Goal: Task Accomplishment & Management: Use online tool/utility

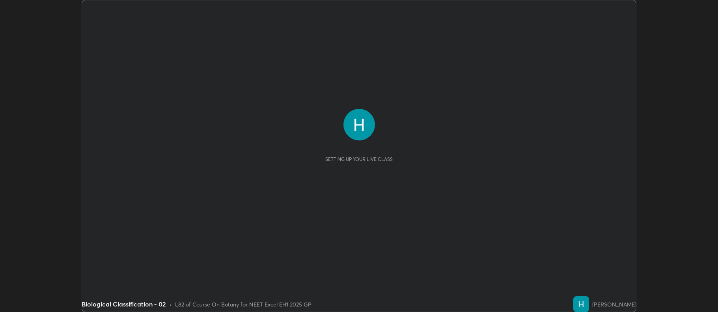
scroll to position [312, 717]
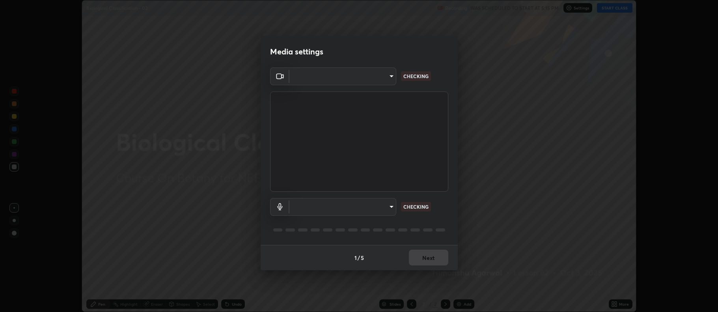
type input "5db75064d966c38022f0861f891c2b2deb8a9bf9a9a5a4ce251b0e0f2e365e36"
type input "default"
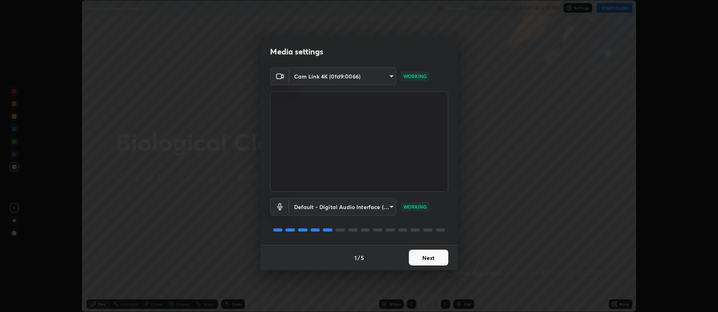
click at [424, 261] on button "Next" at bounding box center [428, 257] width 39 height 16
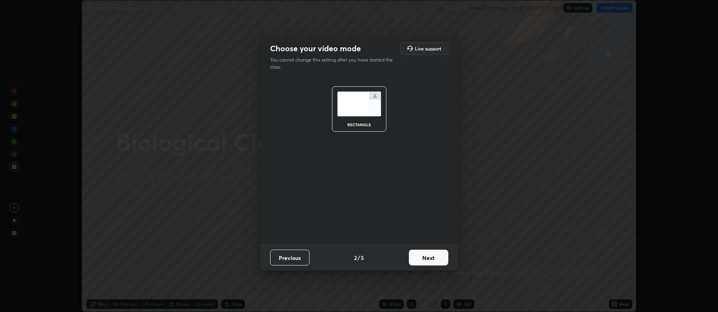
click at [426, 261] on button "Next" at bounding box center [428, 257] width 39 height 16
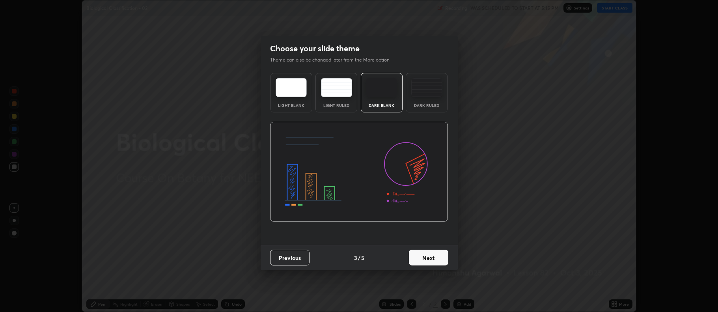
click at [429, 257] on button "Next" at bounding box center [428, 257] width 39 height 16
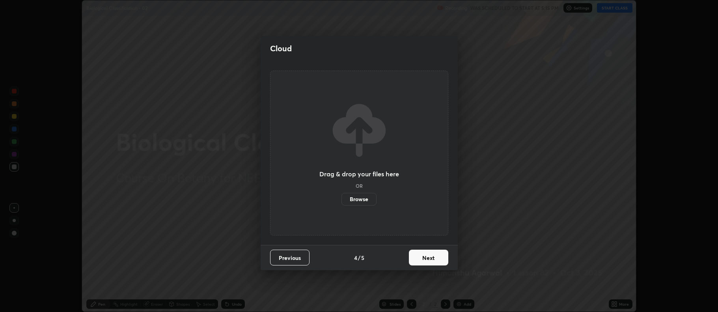
click at [428, 258] on button "Next" at bounding box center [428, 257] width 39 height 16
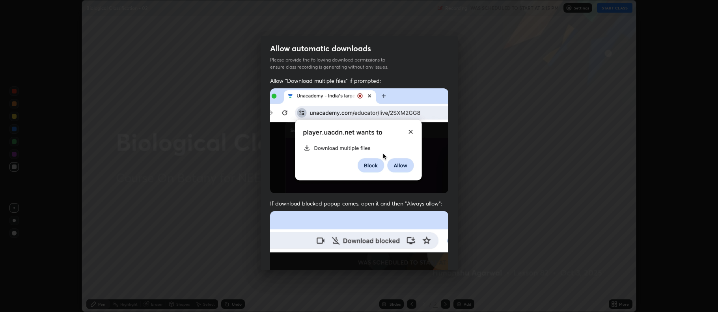
click at [428, 258] on img at bounding box center [359, 297] width 178 height 172
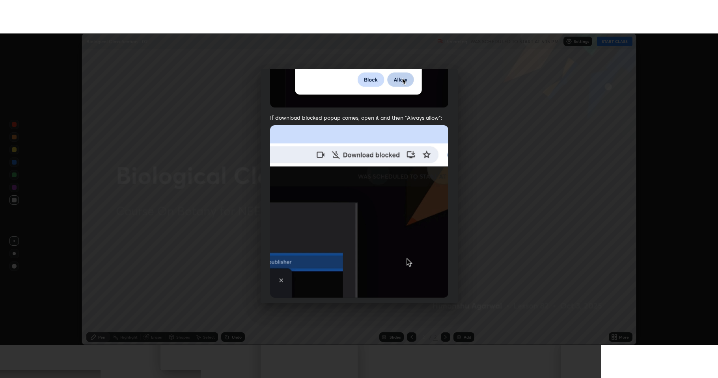
scroll to position [160, 0]
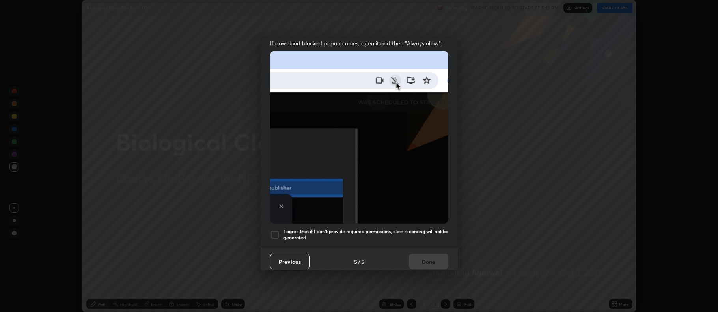
click at [274, 235] on div at bounding box center [274, 234] width 9 height 9
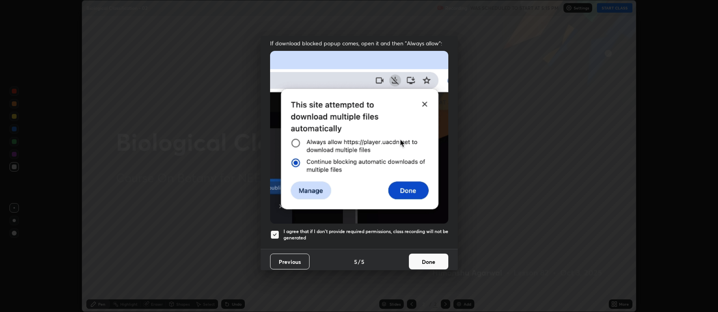
click at [421, 262] on button "Done" at bounding box center [428, 261] width 39 height 16
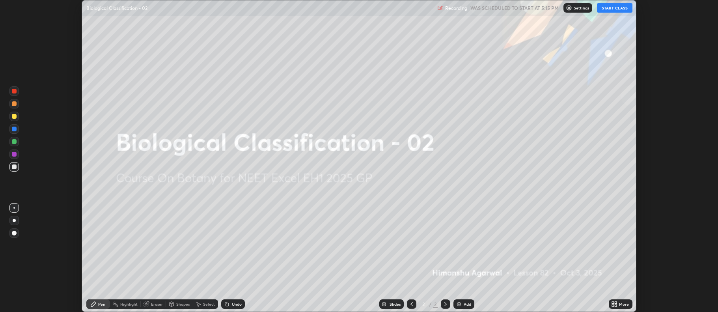
click at [607, 8] on button "START CLASS" at bounding box center [614, 7] width 35 height 9
click at [613, 305] on icon at bounding box center [613, 305] width 2 height 2
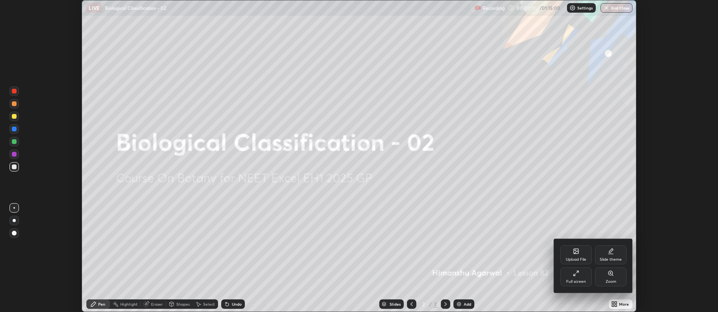
click at [574, 274] on icon at bounding box center [576, 273] width 6 height 6
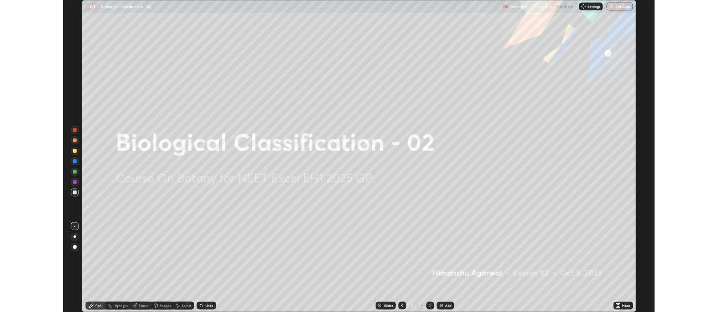
scroll to position [378, 718]
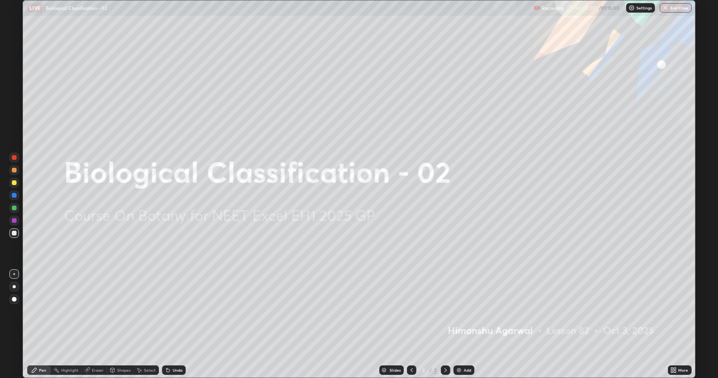
click at [465, 311] on div "Add" at bounding box center [467, 371] width 7 height 4
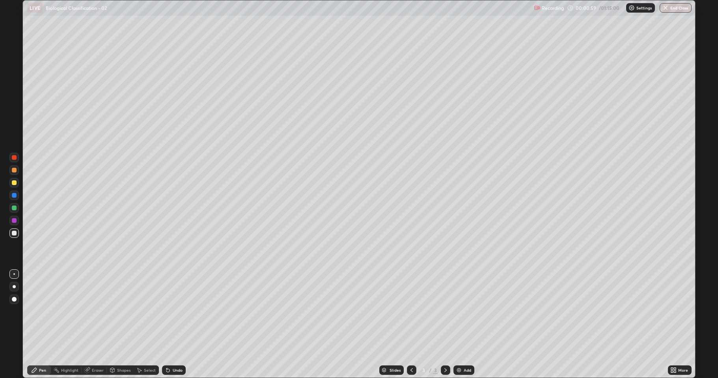
click at [672, 311] on icon at bounding box center [672, 369] width 2 height 2
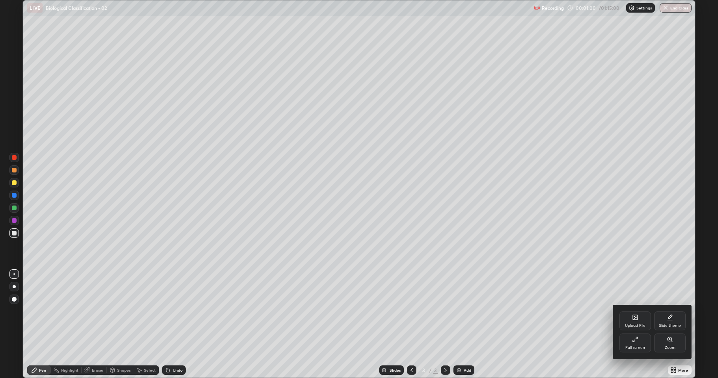
click at [634, 311] on icon at bounding box center [634, 342] width 2 height 2
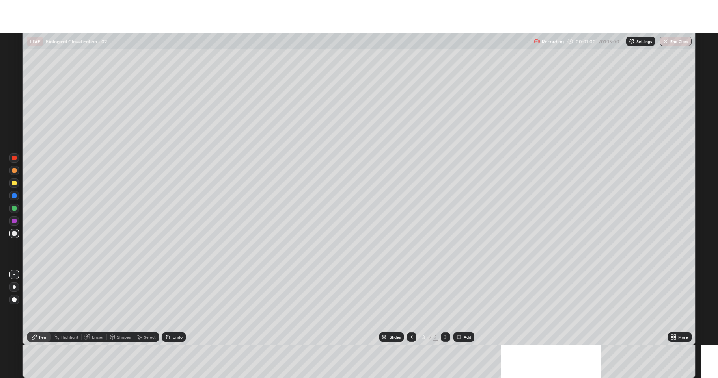
scroll to position [39102, 38696]
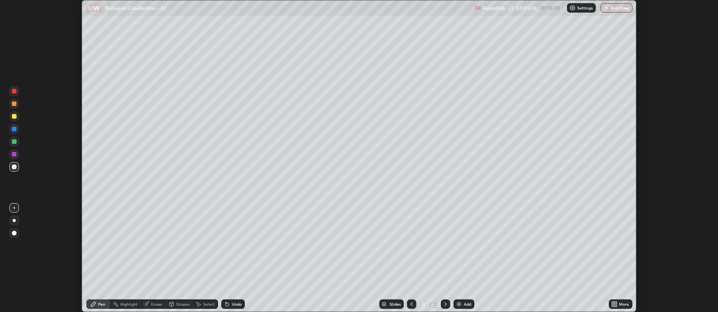
click at [613, 305] on icon at bounding box center [613, 305] width 2 height 2
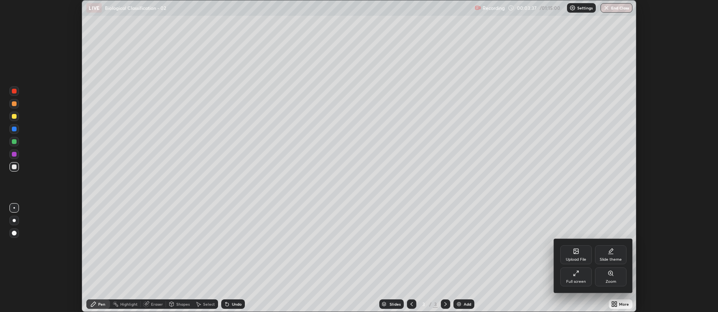
click at [577, 276] on div "Full screen" at bounding box center [576, 276] width 32 height 19
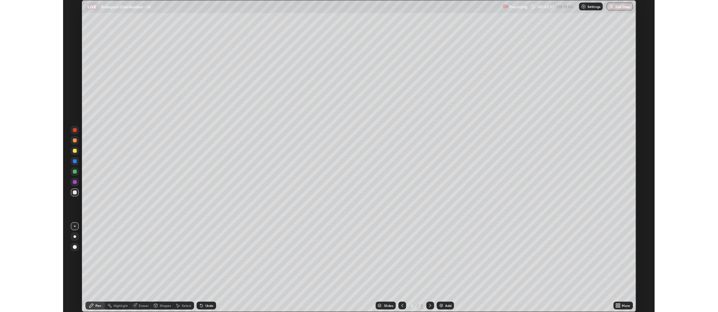
scroll to position [378, 718]
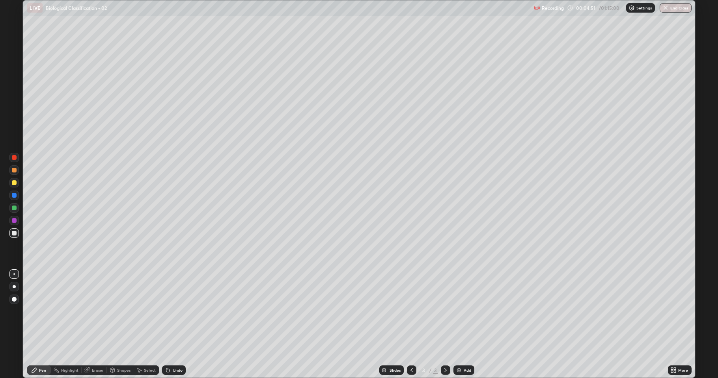
click at [15, 186] on div at bounding box center [13, 182] width 9 height 9
click at [118, 311] on div "Shapes" at bounding box center [120, 370] width 27 height 9
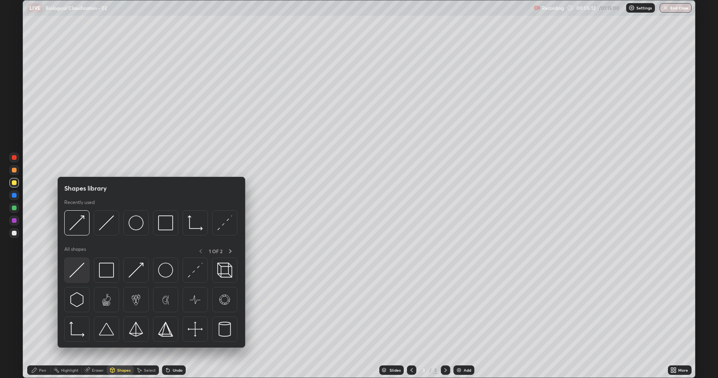
click at [77, 274] on img at bounding box center [76, 270] width 15 height 15
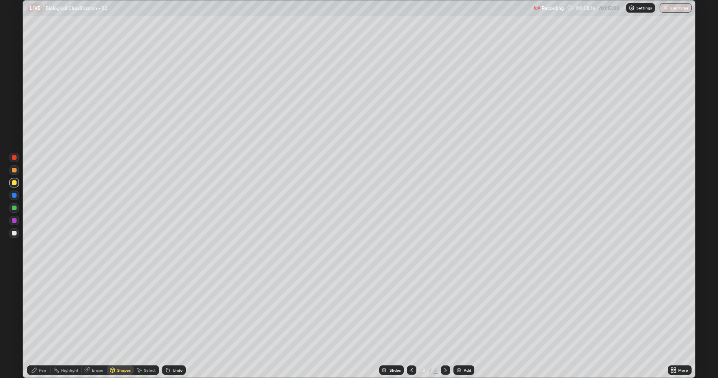
click at [675, 311] on icon at bounding box center [675, 372] width 2 height 2
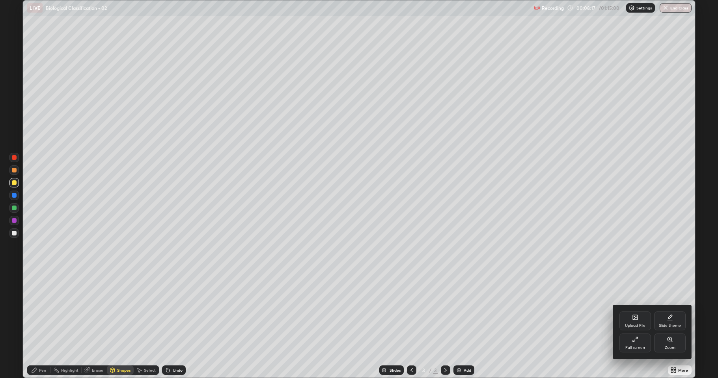
click at [628, 311] on div "Full screen" at bounding box center [635, 343] width 32 height 19
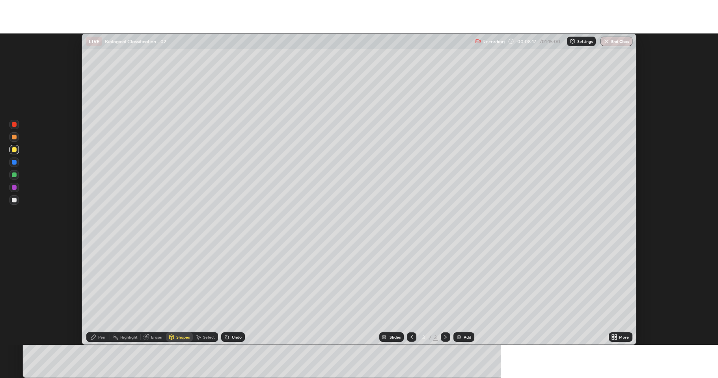
scroll to position [39102, 38696]
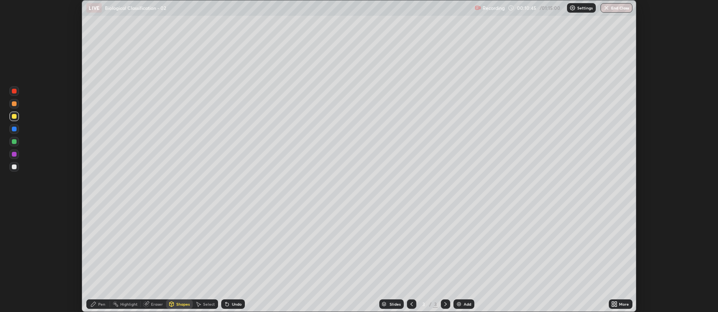
click at [614, 305] on icon at bounding box center [613, 305] width 2 height 2
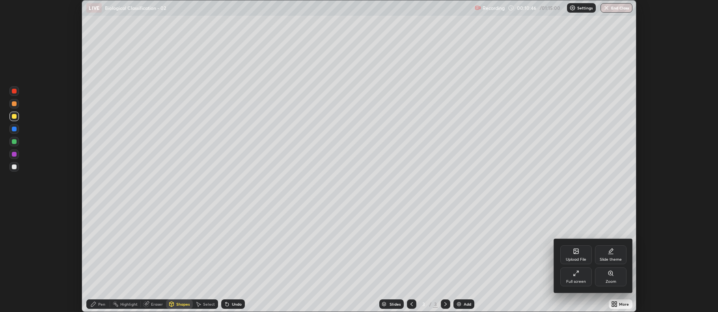
click at [576, 276] on icon at bounding box center [576, 273] width 6 height 6
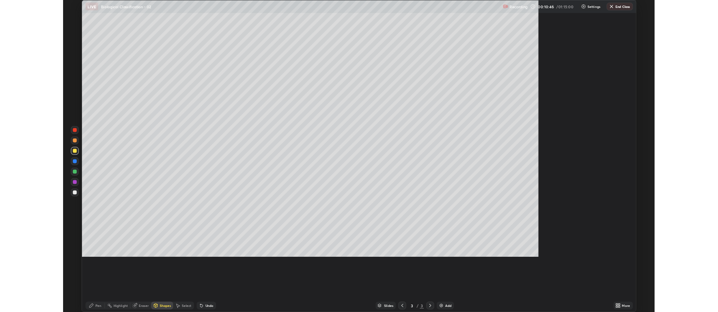
scroll to position [378, 718]
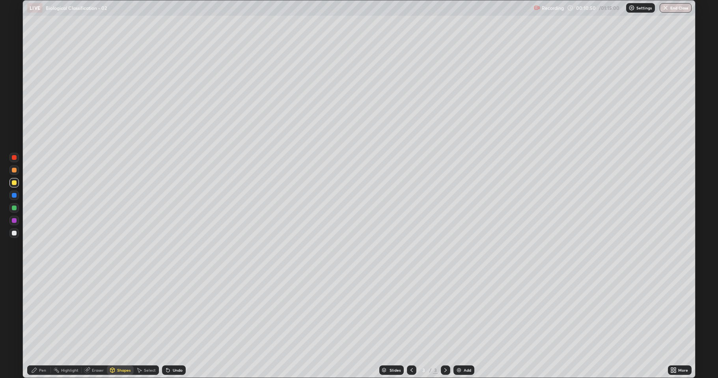
click at [96, 311] on div "Eraser" at bounding box center [98, 371] width 12 height 4
click at [40, 311] on div "Pen" at bounding box center [39, 370] width 24 height 9
click at [13, 173] on div at bounding box center [13, 170] width 9 height 9
click at [14, 234] on div at bounding box center [14, 233] width 5 height 5
click at [120, 311] on div "Shapes" at bounding box center [123, 371] width 13 height 4
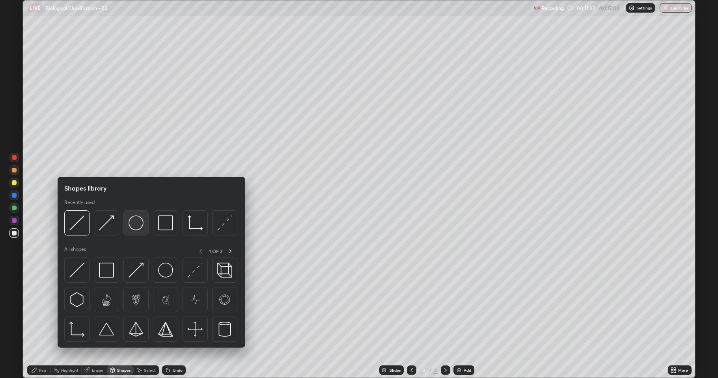
click at [136, 225] on img at bounding box center [135, 223] width 15 height 15
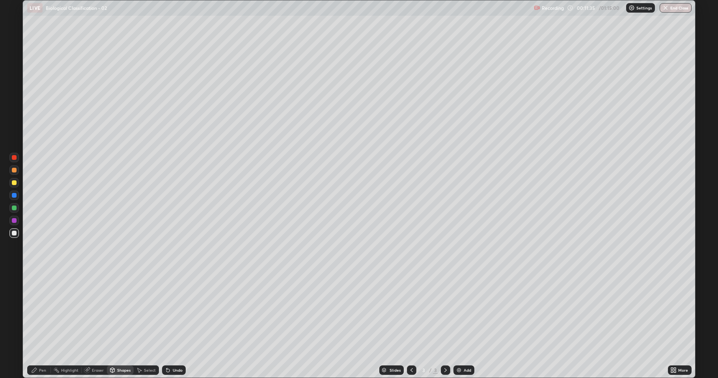
click at [119, 311] on div "Shapes" at bounding box center [123, 371] width 13 height 4
click at [15, 167] on div at bounding box center [13, 170] width 9 height 9
click at [144, 311] on div "Select" at bounding box center [150, 371] width 12 height 4
click at [124, 311] on div "Shapes" at bounding box center [123, 371] width 13 height 4
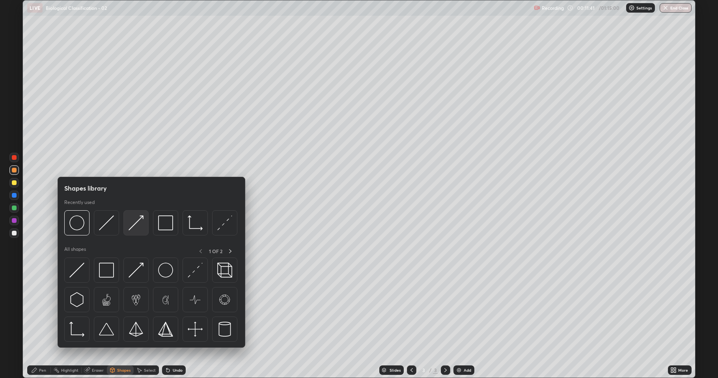
click at [130, 226] on img at bounding box center [135, 223] width 15 height 15
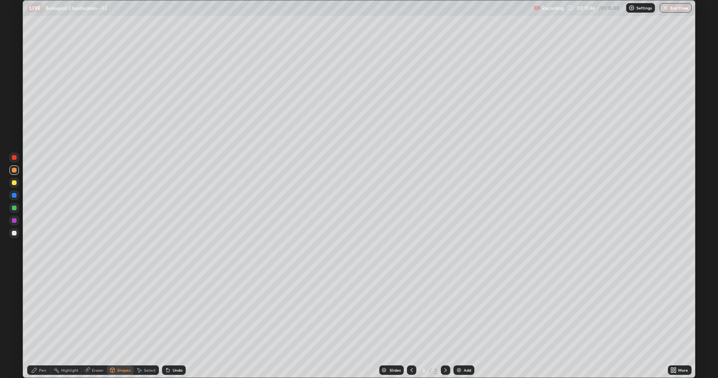
click at [39, 311] on div "Pen" at bounding box center [39, 370] width 24 height 9
click at [15, 208] on div at bounding box center [14, 208] width 5 height 5
click at [16, 231] on div at bounding box center [13, 233] width 9 height 9
click at [15, 208] on div at bounding box center [14, 208] width 5 height 5
click at [12, 183] on div at bounding box center [14, 183] width 5 height 5
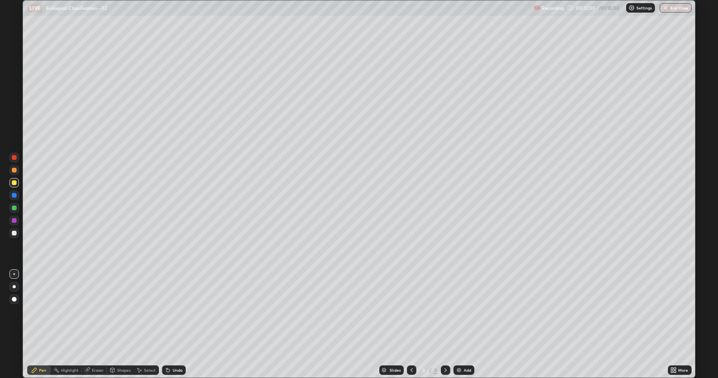
click at [15, 170] on div at bounding box center [14, 170] width 5 height 5
click at [13, 208] on div at bounding box center [14, 208] width 5 height 5
click at [12, 172] on div at bounding box center [14, 170] width 5 height 5
click at [16, 210] on div at bounding box center [13, 207] width 9 height 9
click at [122, 311] on div "Shapes" at bounding box center [123, 371] width 13 height 4
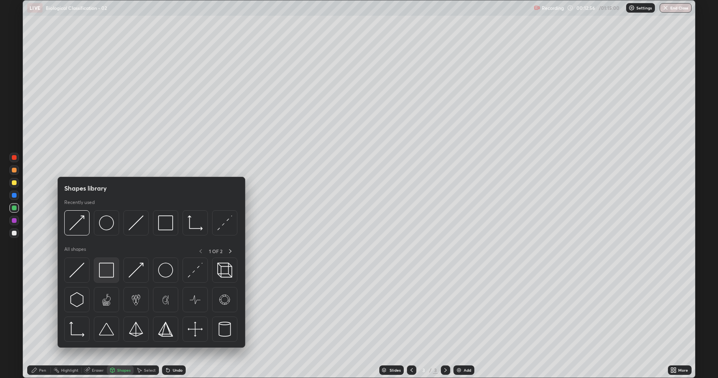
click at [109, 271] on img at bounding box center [106, 270] width 15 height 15
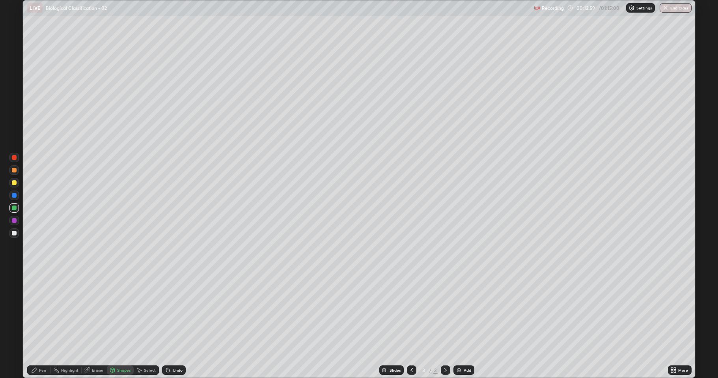
click at [15, 182] on div at bounding box center [14, 183] width 5 height 5
click at [37, 311] on icon at bounding box center [34, 370] width 6 height 6
click at [119, 311] on div "Shapes" at bounding box center [123, 371] width 13 height 4
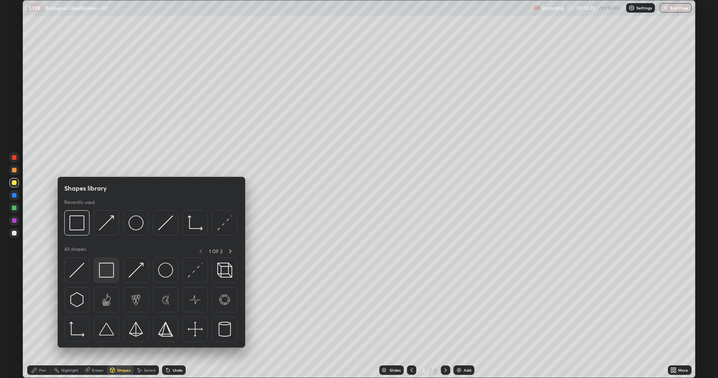
click at [110, 272] on img at bounding box center [106, 270] width 15 height 15
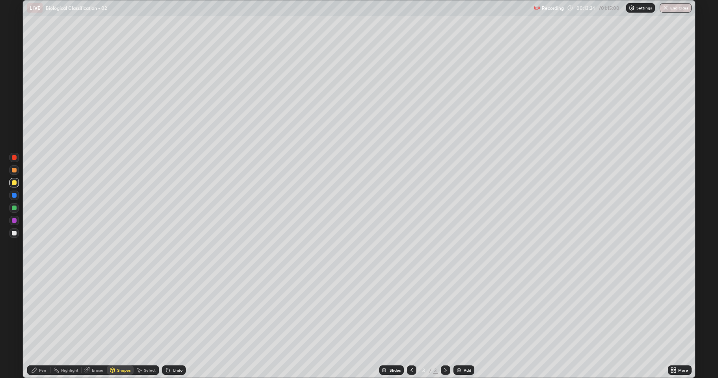
click at [13, 170] on div at bounding box center [14, 170] width 5 height 5
click at [174, 311] on div "Undo" at bounding box center [178, 371] width 10 height 4
click at [39, 311] on div "Pen" at bounding box center [42, 371] width 7 height 4
click at [121, 311] on div "Shapes" at bounding box center [123, 371] width 13 height 4
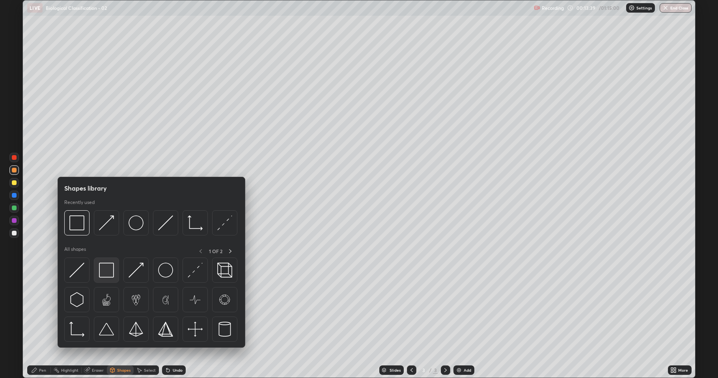
click at [103, 271] on img at bounding box center [106, 270] width 15 height 15
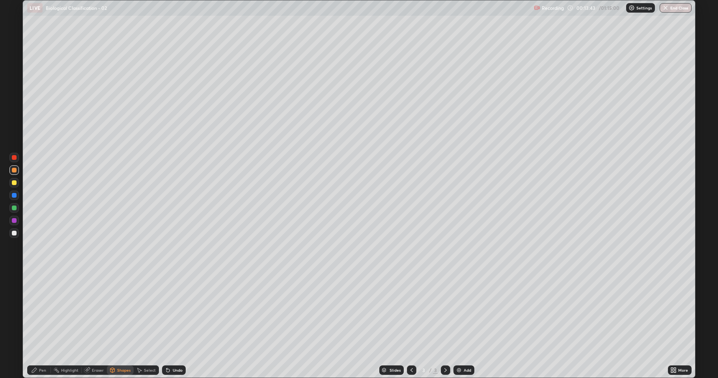
click at [17, 233] on div at bounding box center [13, 233] width 9 height 9
click at [36, 311] on icon at bounding box center [34, 370] width 6 height 6
click at [13, 183] on div at bounding box center [14, 183] width 5 height 5
click at [13, 235] on div at bounding box center [14, 233] width 5 height 5
click at [99, 311] on div "Eraser" at bounding box center [94, 370] width 25 height 9
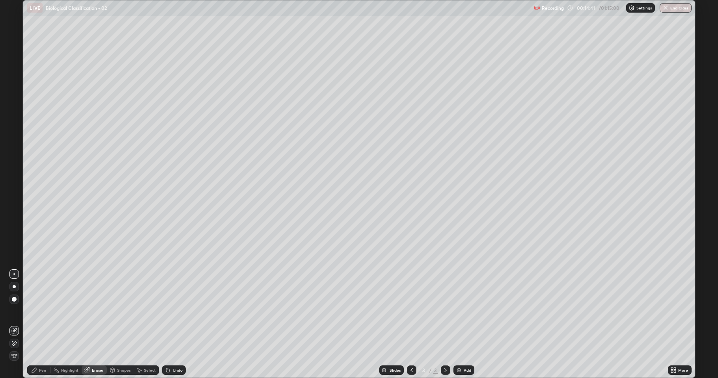
click at [44, 311] on div "Pen" at bounding box center [42, 371] width 7 height 4
click at [180, 311] on div "Undo" at bounding box center [174, 370] width 24 height 9
click at [179, 311] on div "Undo" at bounding box center [174, 370] width 24 height 9
click at [178, 311] on div "Undo" at bounding box center [174, 370] width 24 height 9
click at [460, 311] on img at bounding box center [459, 370] width 6 height 6
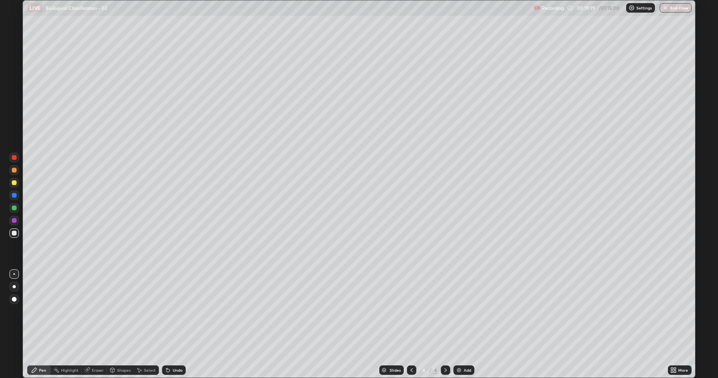
click at [16, 238] on div at bounding box center [13, 233] width 9 height 9
click at [171, 311] on div "Undo" at bounding box center [174, 370] width 24 height 9
click at [123, 311] on div "Shapes" at bounding box center [123, 371] width 13 height 4
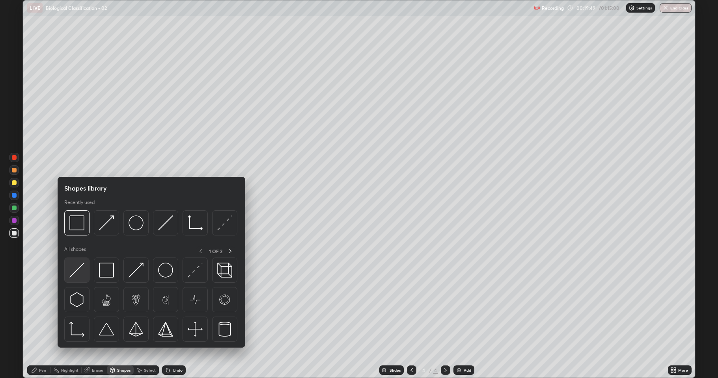
click at [75, 273] on img at bounding box center [76, 270] width 15 height 15
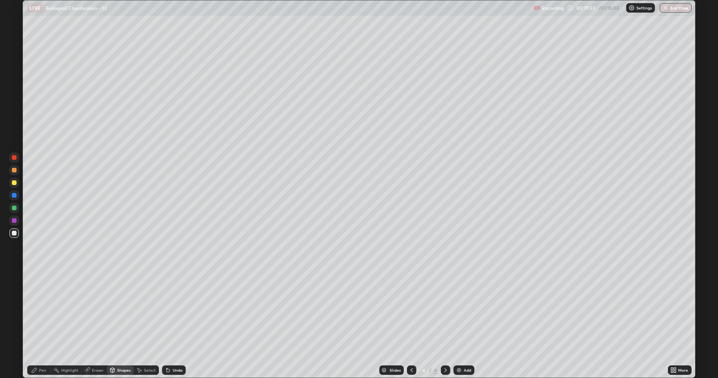
click at [40, 311] on div "Pen" at bounding box center [42, 371] width 7 height 4
click at [15, 184] on div at bounding box center [14, 183] width 5 height 5
click at [121, 311] on div "Shapes" at bounding box center [123, 371] width 13 height 4
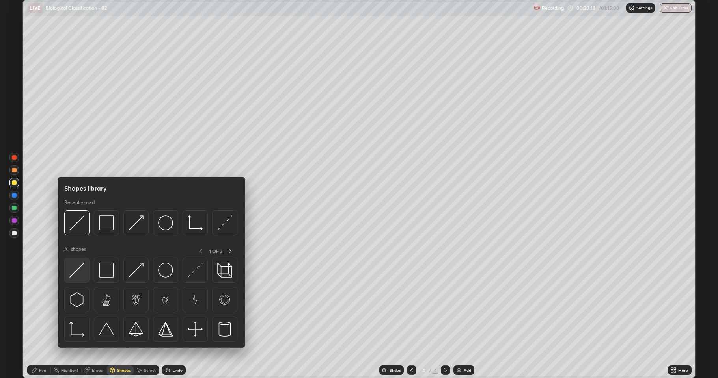
click at [81, 269] on img at bounding box center [76, 270] width 15 height 15
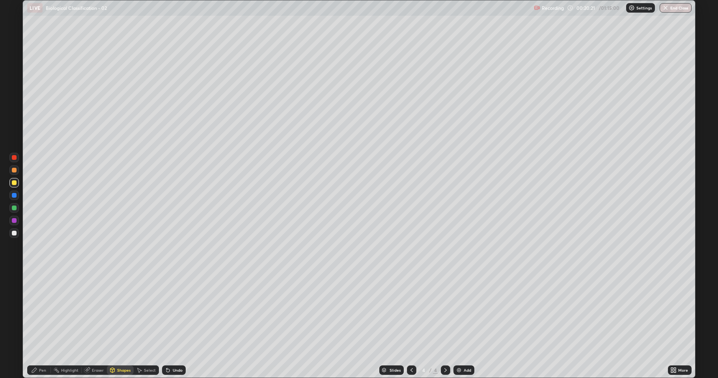
click at [43, 311] on div "Pen" at bounding box center [42, 371] width 7 height 4
click at [92, 311] on div "Eraser" at bounding box center [98, 371] width 12 height 4
click at [116, 311] on div "Shapes" at bounding box center [120, 370] width 27 height 9
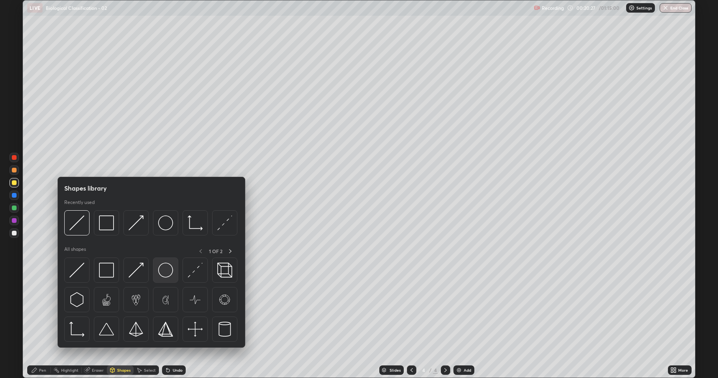
click at [161, 274] on img at bounding box center [165, 270] width 15 height 15
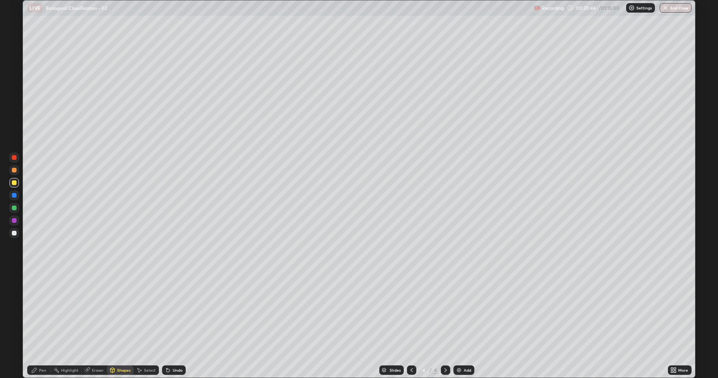
click at [41, 311] on div "Pen" at bounding box center [42, 371] width 7 height 4
click at [15, 171] on div at bounding box center [14, 170] width 5 height 5
click at [166, 311] on icon at bounding box center [166, 369] width 1 height 1
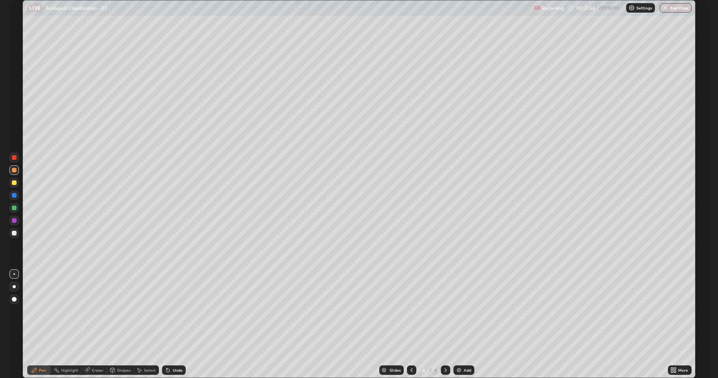
click at [168, 311] on icon at bounding box center [167, 370] width 3 height 3
click at [96, 311] on div "Eraser" at bounding box center [98, 371] width 12 height 4
click at [175, 311] on div "Undo" at bounding box center [178, 371] width 10 height 4
click at [39, 311] on div "Pen" at bounding box center [39, 370] width 24 height 9
click at [118, 311] on div "Shapes" at bounding box center [123, 371] width 13 height 4
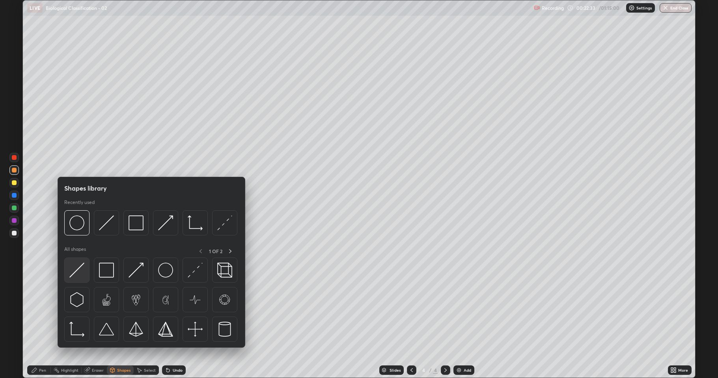
click at [75, 276] on img at bounding box center [76, 270] width 15 height 15
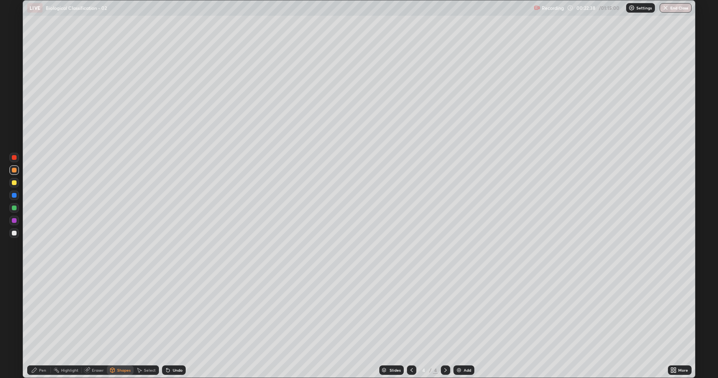
click at [36, 311] on icon at bounding box center [34, 370] width 6 height 6
click at [17, 234] on div at bounding box center [13, 233] width 9 height 9
click at [175, 311] on div "Undo" at bounding box center [178, 371] width 10 height 4
click at [174, 311] on div "Undo" at bounding box center [174, 370] width 24 height 9
click at [173, 311] on div "Undo" at bounding box center [174, 370] width 24 height 9
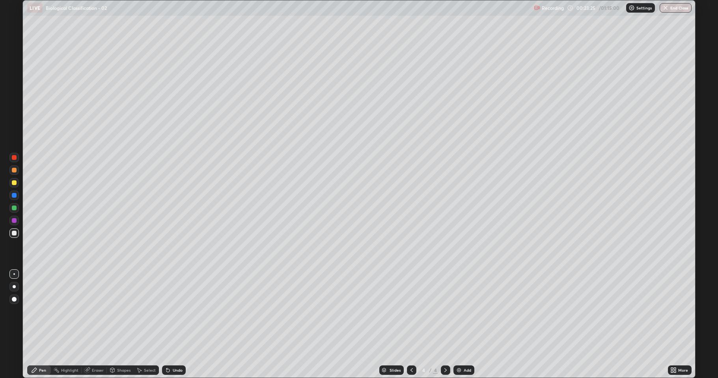
click at [173, 311] on div "Undo" at bounding box center [174, 370] width 24 height 9
click at [175, 311] on div "Undo" at bounding box center [174, 370] width 24 height 9
click at [177, 311] on div "Undo" at bounding box center [174, 370] width 24 height 9
click at [176, 311] on div "Undo" at bounding box center [174, 370] width 24 height 9
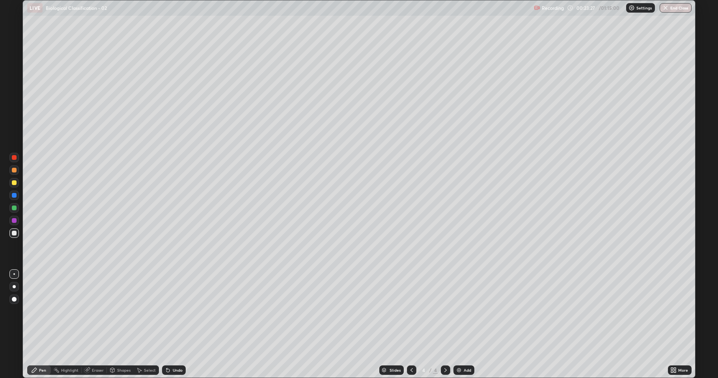
click at [177, 311] on div "Undo" at bounding box center [174, 370] width 24 height 9
click at [126, 311] on div "Shapes" at bounding box center [123, 371] width 13 height 4
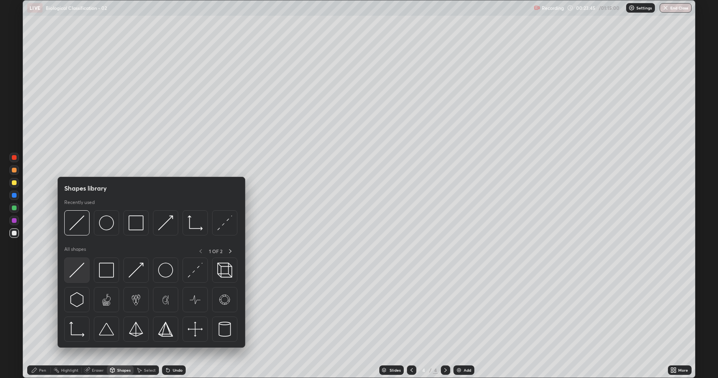
click at [79, 272] on img at bounding box center [76, 270] width 15 height 15
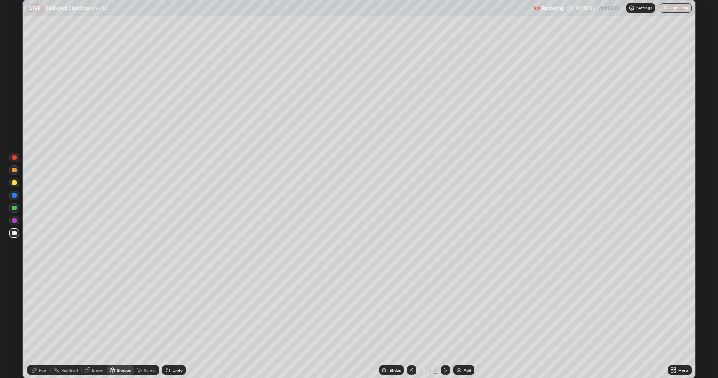
click at [163, 311] on div "Undo" at bounding box center [174, 370] width 24 height 9
click at [44, 311] on div "Pen" at bounding box center [42, 371] width 7 height 4
click at [14, 208] on div at bounding box center [14, 208] width 5 height 5
click at [174, 311] on div "Undo" at bounding box center [178, 371] width 10 height 4
click at [174, 311] on div "Undo" at bounding box center [174, 370] width 24 height 9
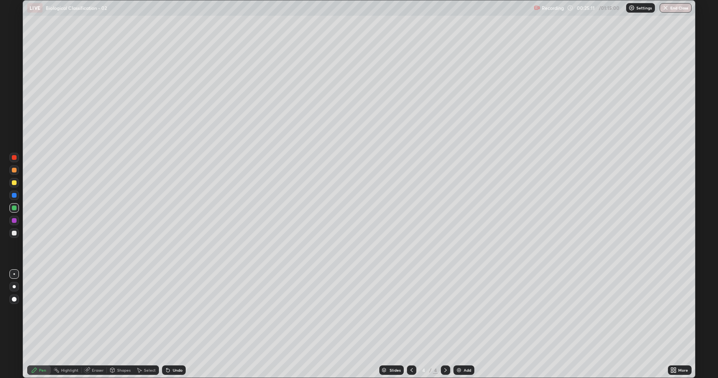
click at [121, 311] on div "Shapes" at bounding box center [123, 371] width 13 height 4
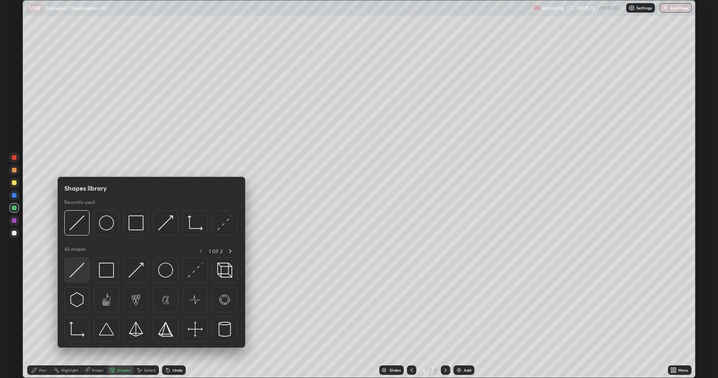
click at [76, 277] on img at bounding box center [76, 270] width 15 height 15
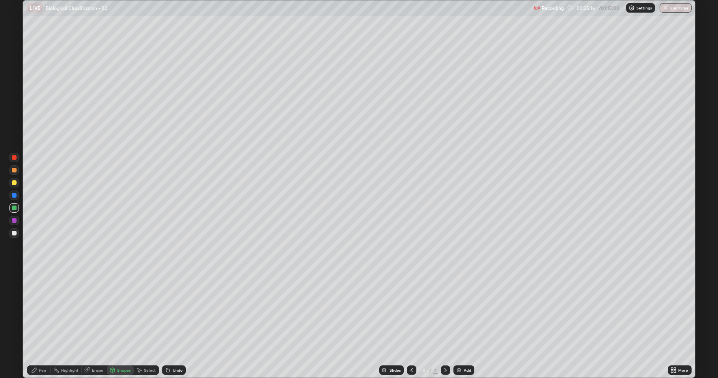
click at [126, 311] on div "Shapes" at bounding box center [123, 371] width 13 height 4
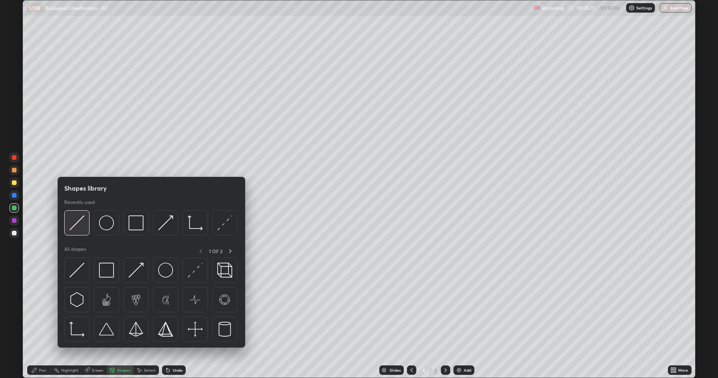
click at [84, 227] on img at bounding box center [76, 223] width 15 height 15
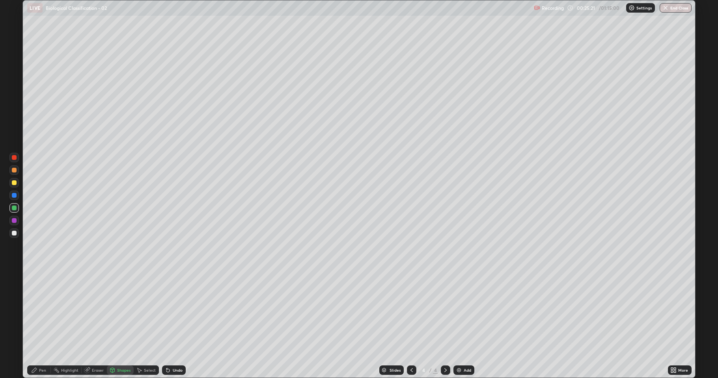
click at [42, 311] on div "Pen" at bounding box center [42, 371] width 7 height 4
click at [457, 311] on img at bounding box center [459, 370] width 6 height 6
click at [15, 182] on div at bounding box center [14, 183] width 5 height 5
click at [123, 311] on div "Shapes" at bounding box center [120, 370] width 27 height 9
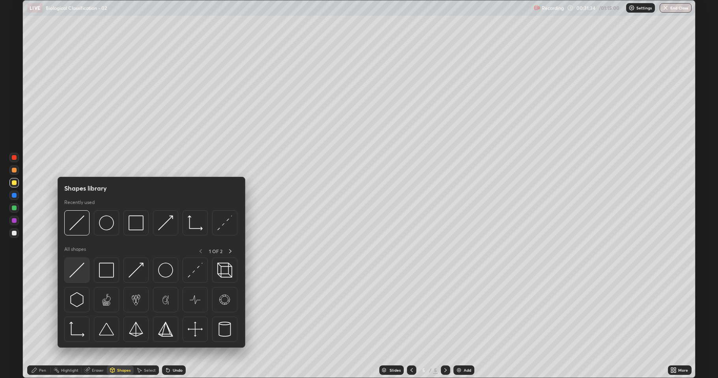
click at [80, 271] on img at bounding box center [76, 270] width 15 height 15
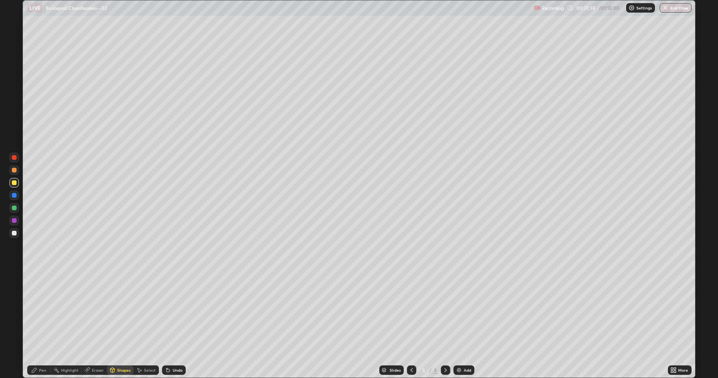
click at [40, 311] on div "Pen" at bounding box center [39, 370] width 24 height 9
click at [14, 234] on div at bounding box center [14, 233] width 5 height 5
click at [116, 311] on div "Shapes" at bounding box center [120, 370] width 27 height 9
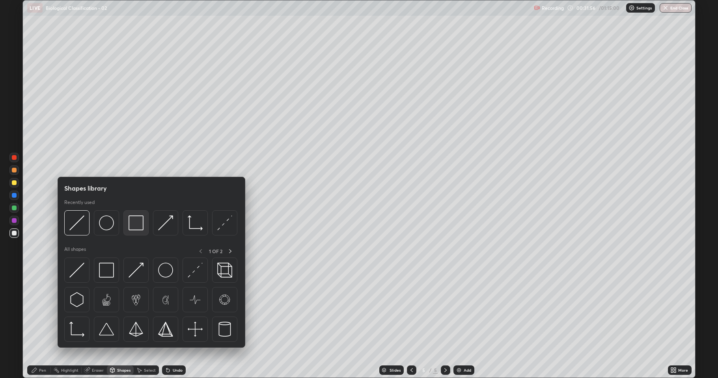
click at [128, 223] on img at bounding box center [135, 223] width 15 height 15
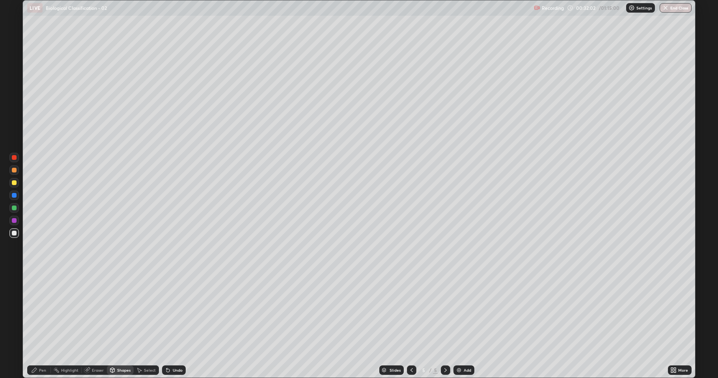
click at [123, 311] on div "Shapes" at bounding box center [123, 371] width 13 height 4
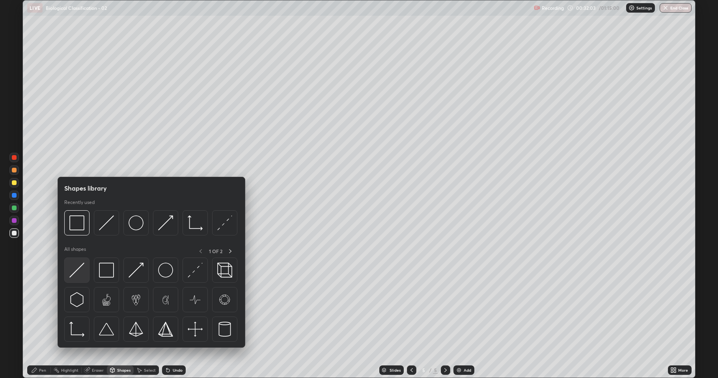
click at [79, 269] on img at bounding box center [76, 270] width 15 height 15
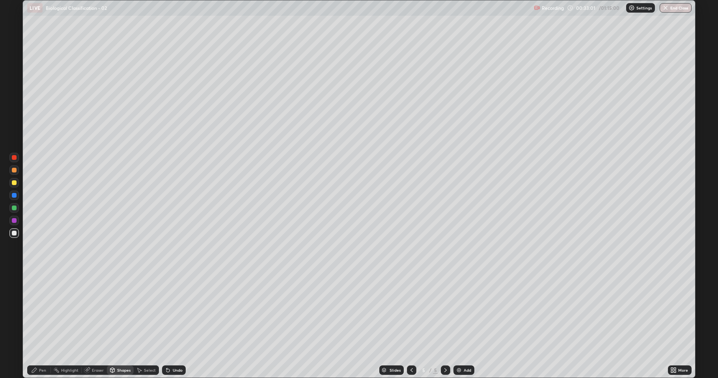
click at [32, 311] on icon at bounding box center [34, 370] width 6 height 6
click at [13, 209] on div at bounding box center [14, 208] width 5 height 5
click at [15, 183] on div at bounding box center [14, 183] width 5 height 5
click at [14, 171] on div at bounding box center [14, 170] width 5 height 5
click at [15, 210] on div at bounding box center [14, 208] width 5 height 5
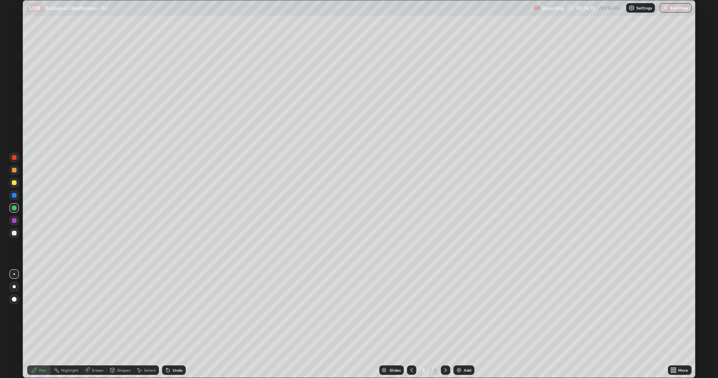
click at [14, 183] on div at bounding box center [14, 183] width 5 height 5
click at [14, 233] on div at bounding box center [14, 233] width 5 height 5
click at [173, 311] on div "Undo" at bounding box center [178, 371] width 10 height 4
click at [171, 311] on div "Undo" at bounding box center [174, 370] width 24 height 9
click at [175, 311] on div "Undo" at bounding box center [178, 371] width 10 height 4
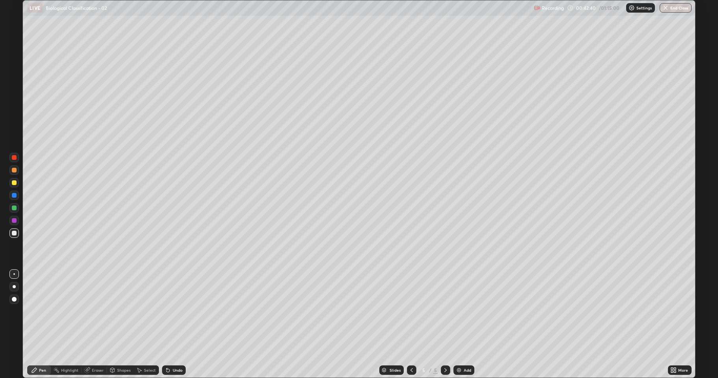
click at [94, 311] on div "Eraser" at bounding box center [98, 371] width 12 height 4
click at [42, 311] on div "Pen" at bounding box center [39, 370] width 24 height 9
click at [11, 174] on div at bounding box center [13, 170] width 9 height 9
click at [121, 311] on div "Shapes" at bounding box center [123, 371] width 13 height 4
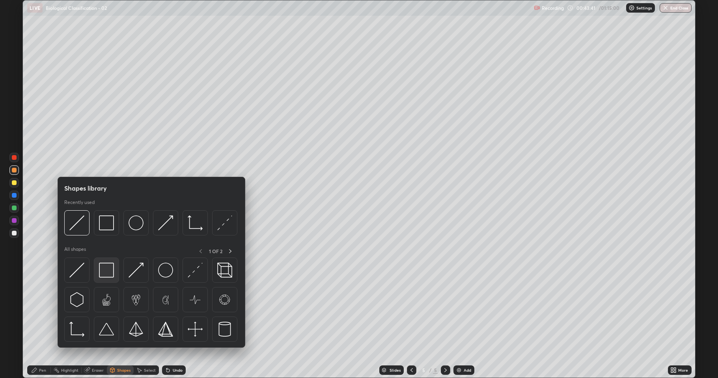
click at [105, 268] on img at bounding box center [106, 270] width 15 height 15
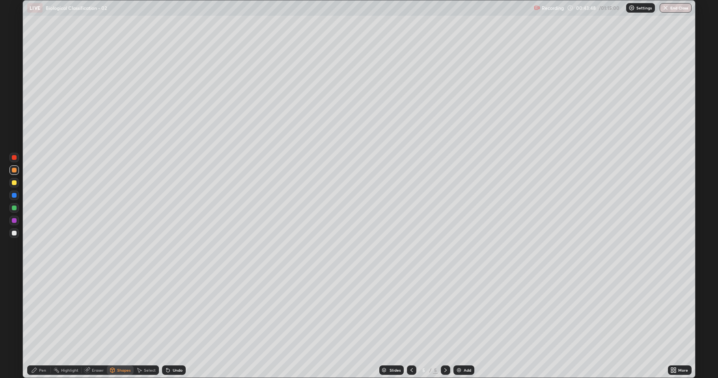
click at [126, 311] on div "Shapes" at bounding box center [123, 371] width 13 height 4
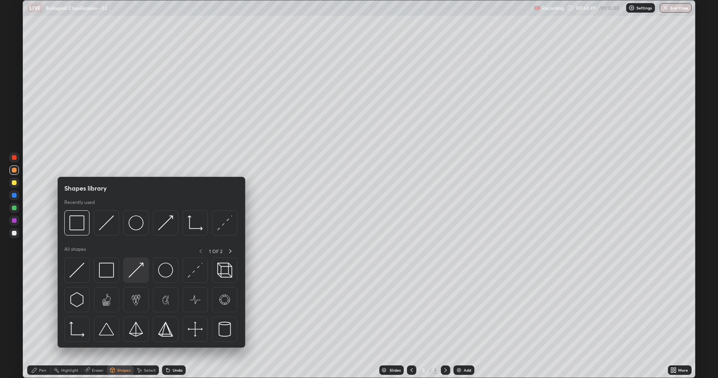
click at [143, 271] on div at bounding box center [135, 270] width 25 height 25
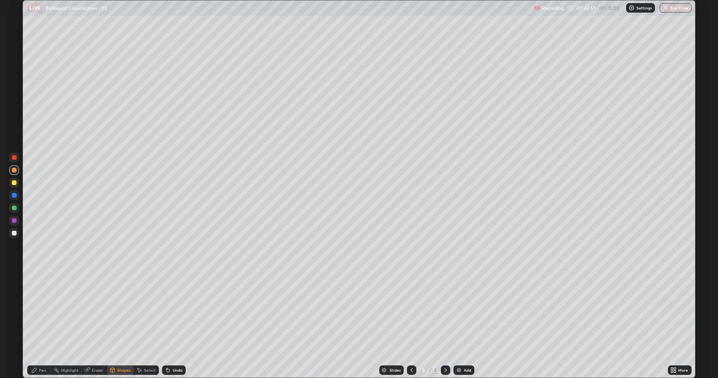
click at [175, 311] on div "Undo" at bounding box center [174, 370] width 24 height 9
click at [40, 311] on div "Pen" at bounding box center [42, 371] width 7 height 4
click at [14, 183] on div at bounding box center [14, 183] width 5 height 5
click at [11, 231] on div at bounding box center [13, 233] width 9 height 9
click at [14, 171] on div at bounding box center [14, 170] width 5 height 5
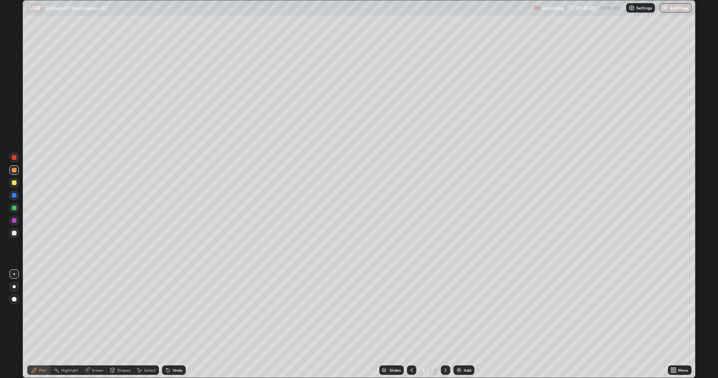
click at [13, 209] on div at bounding box center [14, 208] width 5 height 5
click at [19, 181] on div at bounding box center [13, 182] width 9 height 9
click at [14, 237] on div at bounding box center [13, 233] width 9 height 9
click at [16, 208] on div at bounding box center [14, 208] width 5 height 5
click at [12, 183] on div at bounding box center [14, 183] width 5 height 5
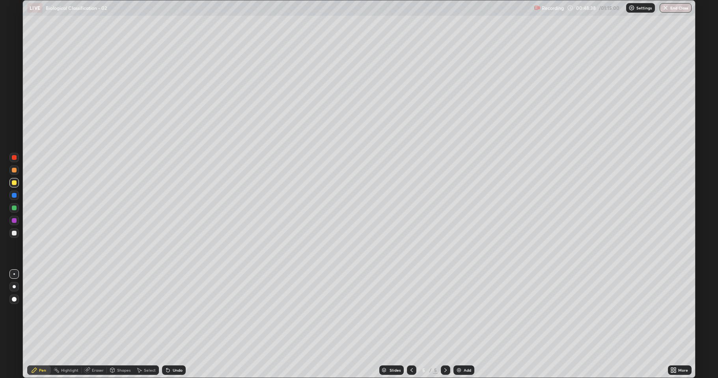
click at [13, 184] on div at bounding box center [14, 183] width 5 height 5
click at [14, 235] on div at bounding box center [14, 233] width 5 height 5
click at [16, 207] on div at bounding box center [14, 208] width 5 height 5
click at [11, 185] on div at bounding box center [13, 182] width 9 height 9
click at [174, 311] on div "Undo" at bounding box center [174, 370] width 24 height 9
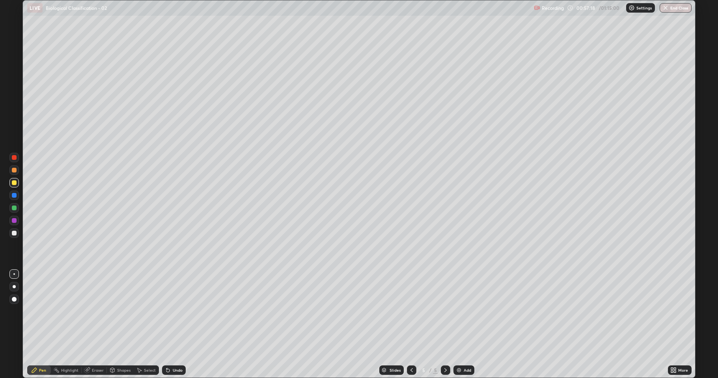
click at [177, 311] on div "Undo" at bounding box center [174, 370] width 24 height 9
click at [126, 311] on div "Shapes" at bounding box center [123, 371] width 13 height 4
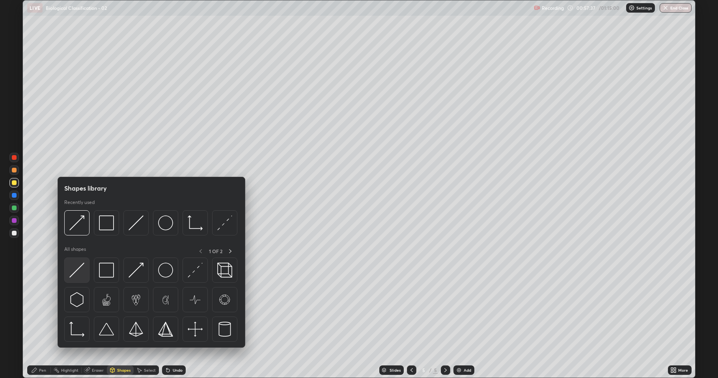
click at [82, 273] on img at bounding box center [76, 270] width 15 height 15
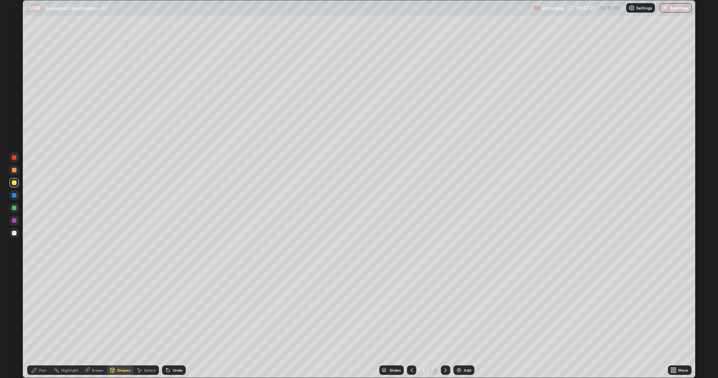
click at [45, 311] on div "Pen" at bounding box center [42, 371] width 7 height 4
click at [96, 311] on div "Eraser" at bounding box center [94, 371] width 25 height 16
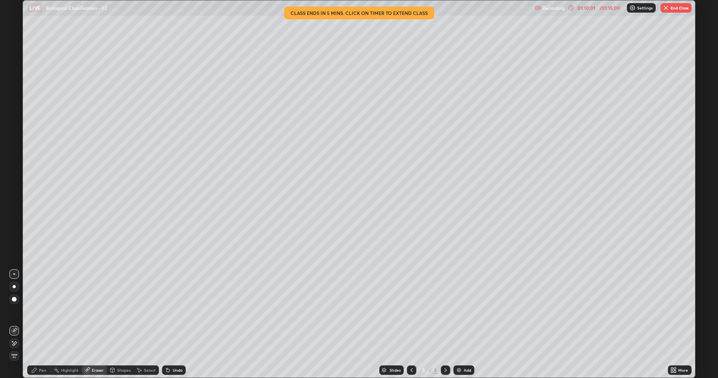
click at [673, 9] on button "End Class" at bounding box center [675, 7] width 31 height 9
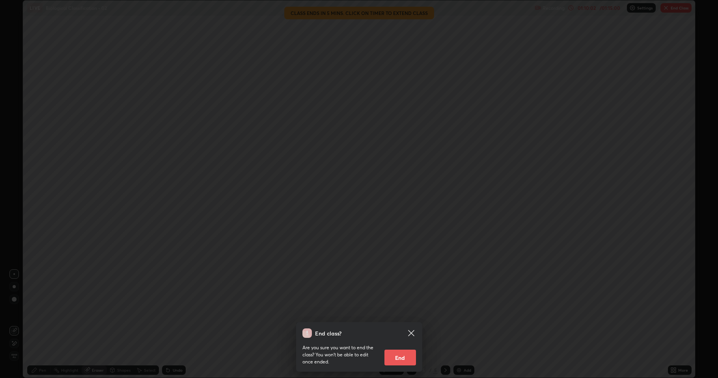
click at [407, 311] on button "End" at bounding box center [400, 358] width 32 height 16
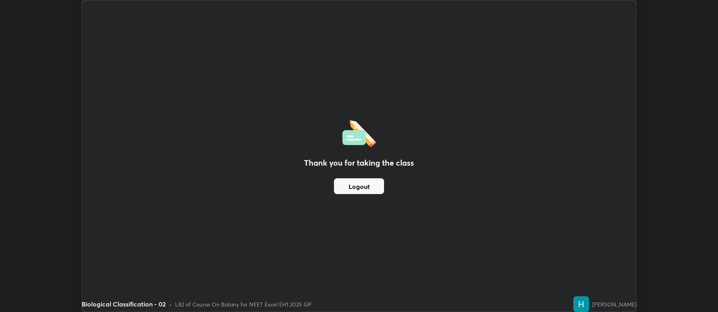
scroll to position [39102, 38696]
